Goal: Task Accomplishment & Management: Complete application form

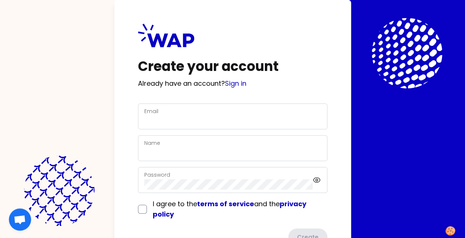
click at [291, 113] on div "Email" at bounding box center [232, 116] width 177 height 19
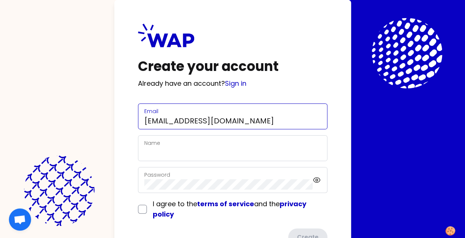
type input "[PERSON_NAME][EMAIL_ADDRESS][DOMAIN_NAME]"
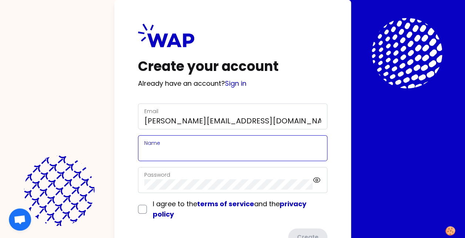
type input "[PERSON_NAME]"
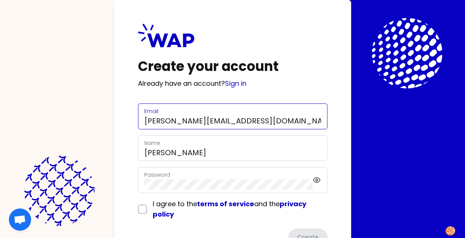
type input "[PERSON_NAME][EMAIL_ADDRESS][DOMAIN_NAME]"
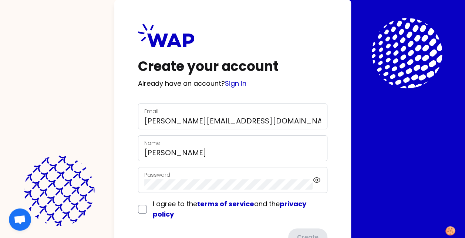
click at [240, 178] on div "Password" at bounding box center [228, 179] width 169 height 19
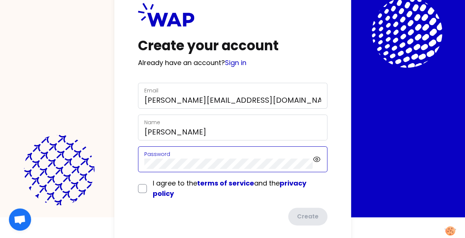
scroll to position [31, 0]
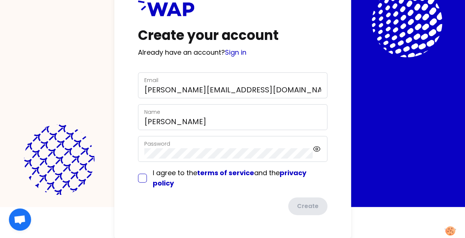
click at [143, 179] on form "Email [PERSON_NAME][EMAIL_ADDRESS][DOMAIN_NAME] Name [PERSON_NAME] Password I a…" at bounding box center [232, 143] width 189 height 143
click at [139, 178] on input "checkbox" at bounding box center [142, 178] width 9 height 9
checkbox input "true"
click at [310, 212] on button "Create" at bounding box center [307, 206] width 41 height 19
